Goal: Task Accomplishment & Management: Complete application form

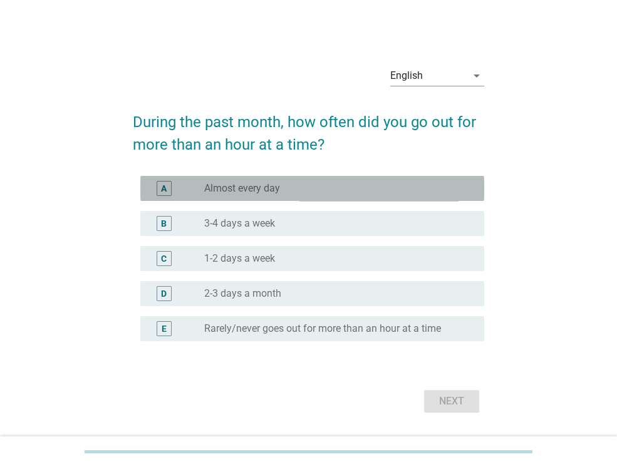
click at [261, 186] on label "Almost every day" at bounding box center [242, 188] width 76 height 13
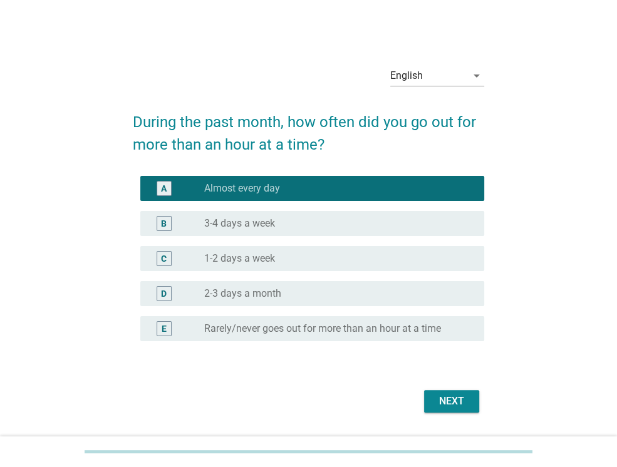
click at [266, 213] on div "B radio_button_unchecked 3-4 days a week" at bounding box center [312, 223] width 344 height 25
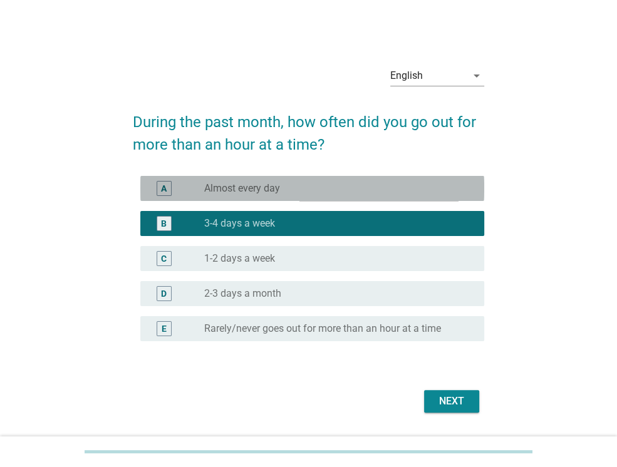
click at [282, 189] on div "radio_button_unchecked Almost every day" at bounding box center [334, 188] width 260 height 13
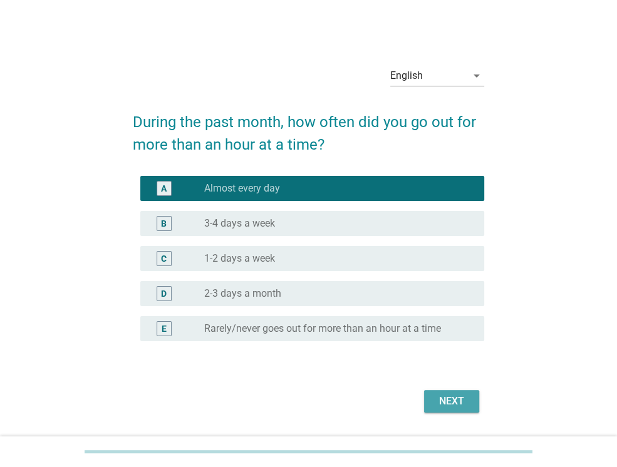
click at [433, 406] on button "Next" at bounding box center [451, 401] width 55 height 23
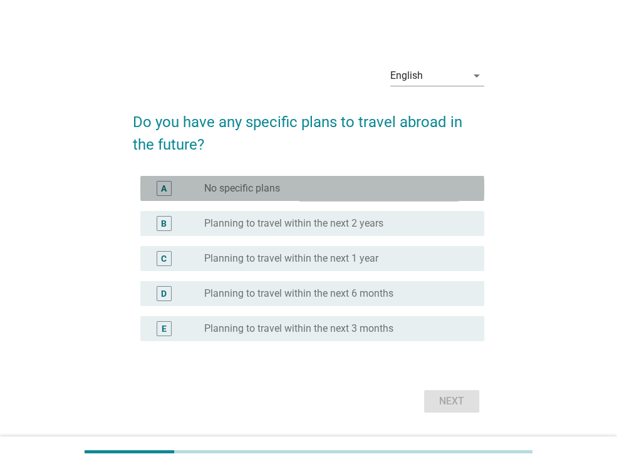
click at [289, 189] on div "radio_button_unchecked No specific plans" at bounding box center [334, 188] width 260 height 13
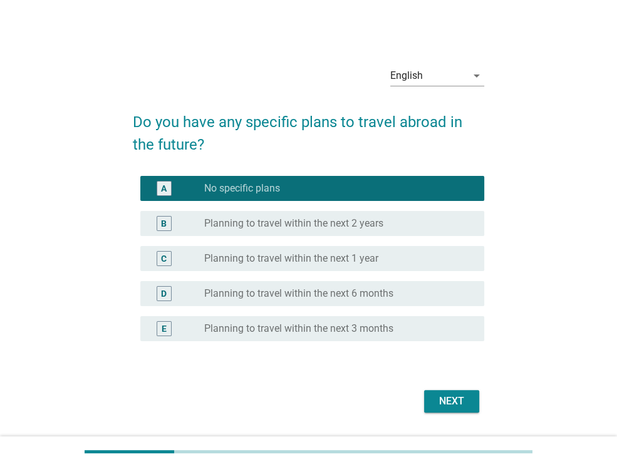
click at [425, 346] on div "E radio_button_unchecked Planning to travel within the next 3 months" at bounding box center [308, 328] width 351 height 35
click at [425, 328] on div "radio_button_unchecked Planning to travel within the next 3 months" at bounding box center [334, 329] width 260 height 13
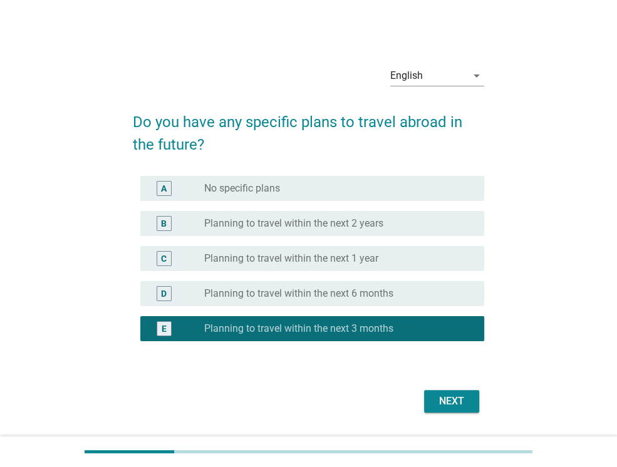
click at [463, 404] on div "Next" at bounding box center [451, 401] width 35 height 15
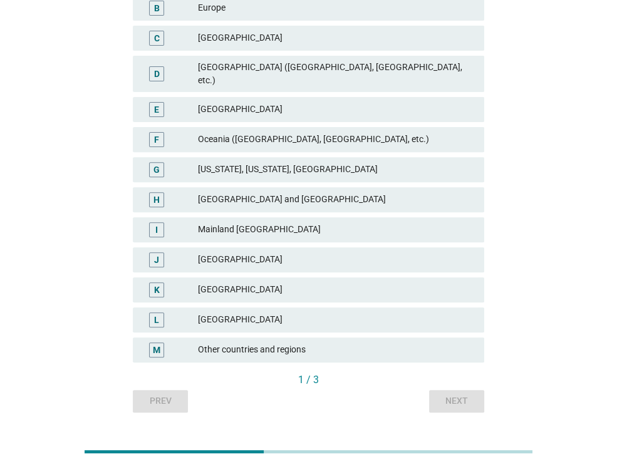
scroll to position [132, 0]
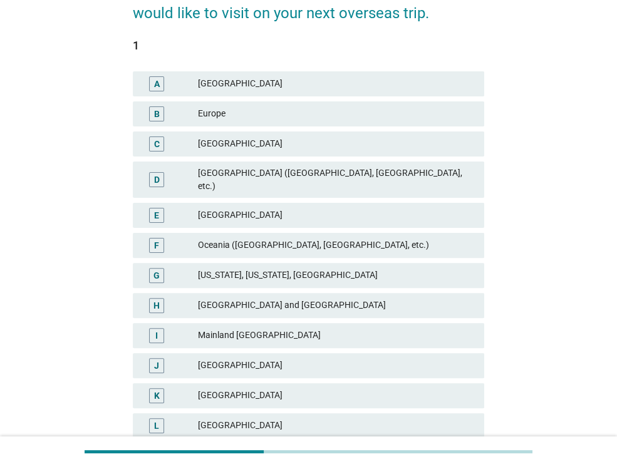
click at [269, 298] on div "[GEOGRAPHIC_DATA] and [GEOGRAPHIC_DATA]" at bounding box center [336, 305] width 276 height 15
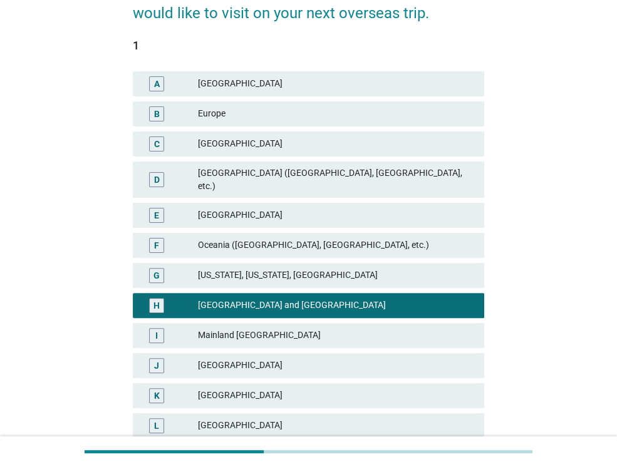
click at [264, 84] on div "[GEOGRAPHIC_DATA]" at bounding box center [336, 83] width 276 height 15
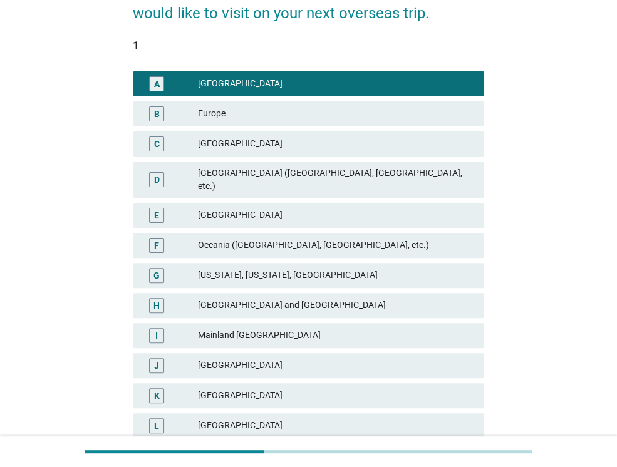
click at [267, 187] on div "D [GEOGRAPHIC_DATA] ([GEOGRAPHIC_DATA], [GEOGRAPHIC_DATA], etc.)" at bounding box center [308, 179] width 356 height 41
click at [251, 208] on div "[GEOGRAPHIC_DATA]" at bounding box center [336, 215] width 276 height 15
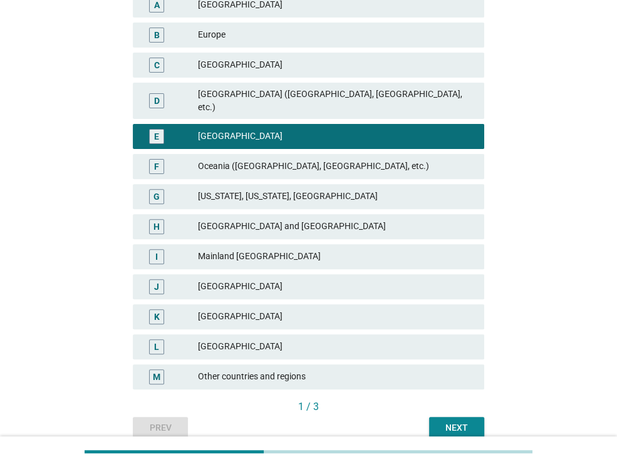
scroll to position [257, 0]
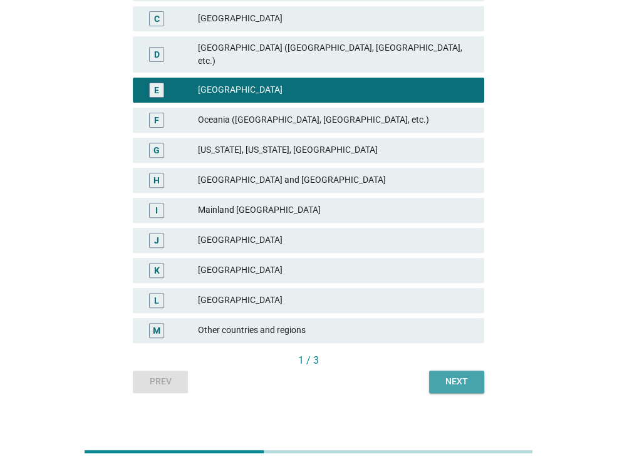
click at [457, 371] on button "Next" at bounding box center [456, 382] width 55 height 23
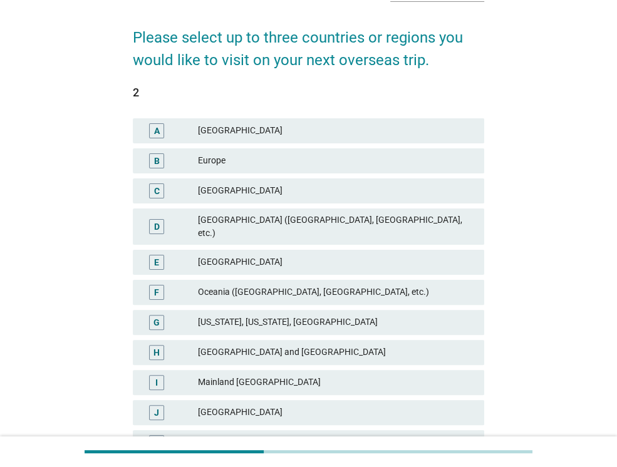
scroll to position [188, 0]
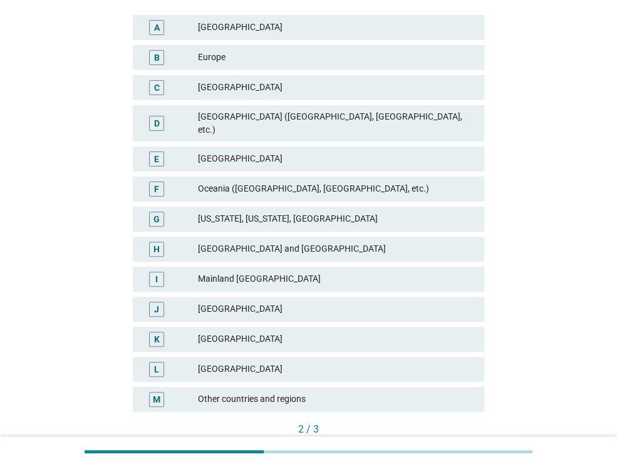
click at [331, 332] on div "[GEOGRAPHIC_DATA]" at bounding box center [336, 339] width 276 height 15
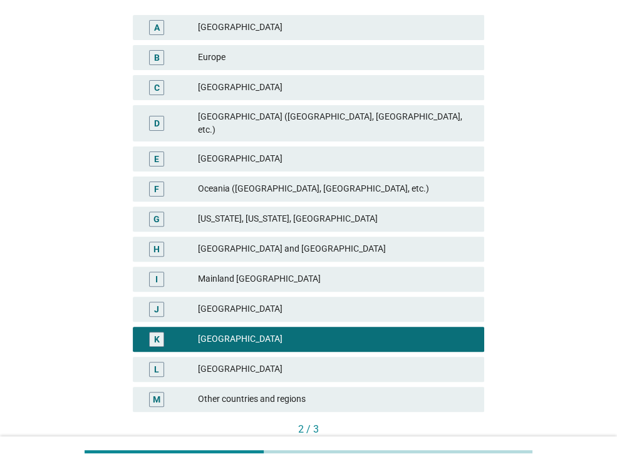
click at [471, 444] on div "Next" at bounding box center [456, 450] width 35 height 13
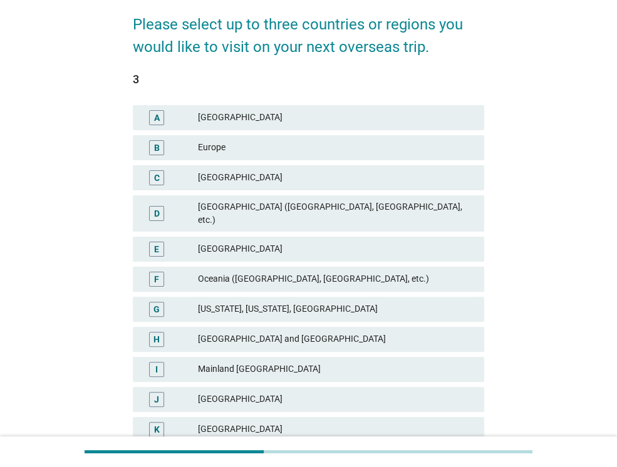
scroll to position [125, 0]
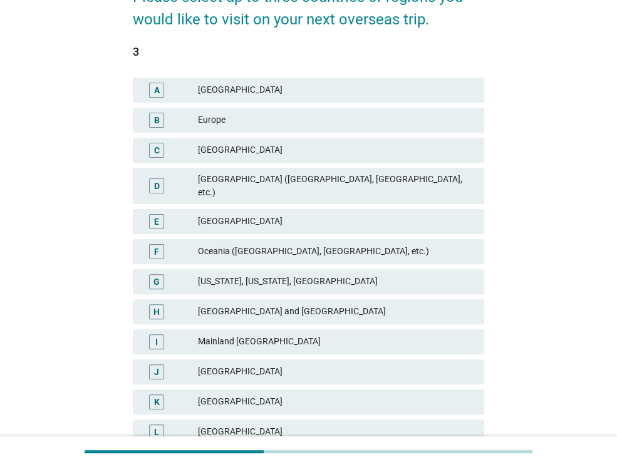
click at [267, 334] on div "Mainland [GEOGRAPHIC_DATA]" at bounding box center [336, 341] width 276 height 15
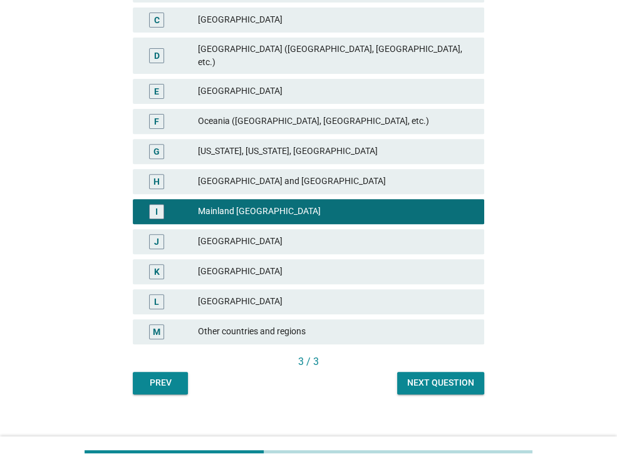
scroll to position [257, 0]
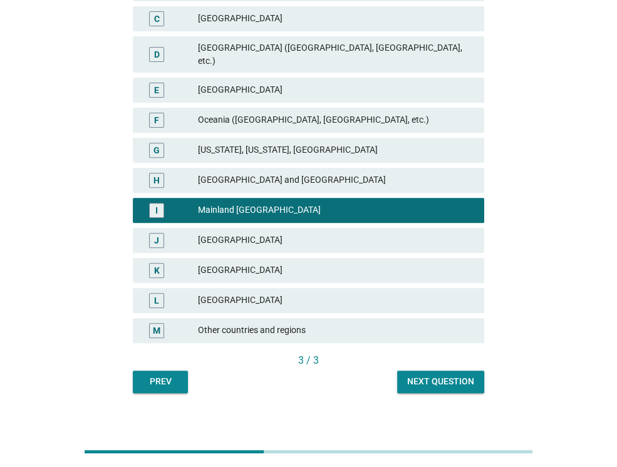
click at [447, 375] on div "Next question" at bounding box center [440, 381] width 67 height 13
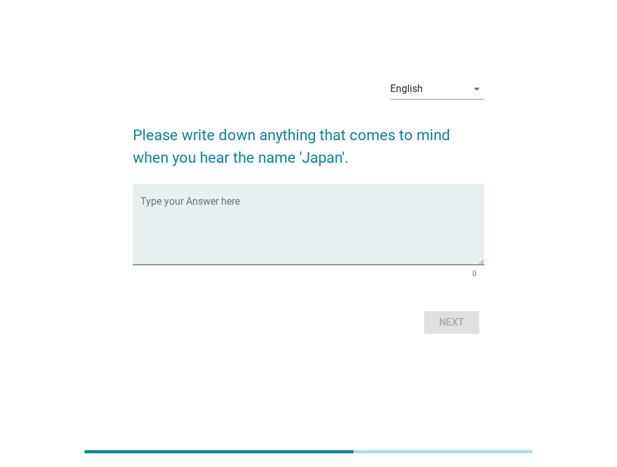
scroll to position [0, 0]
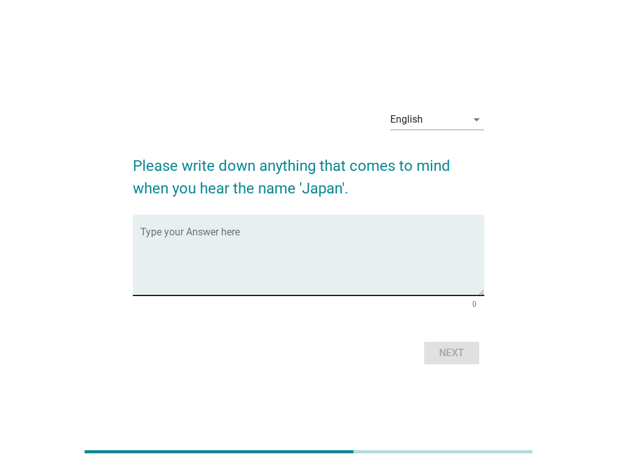
click at [366, 227] on div "Type your Answer here" at bounding box center [312, 255] width 344 height 81
